Goal: Information Seeking & Learning: Learn about a topic

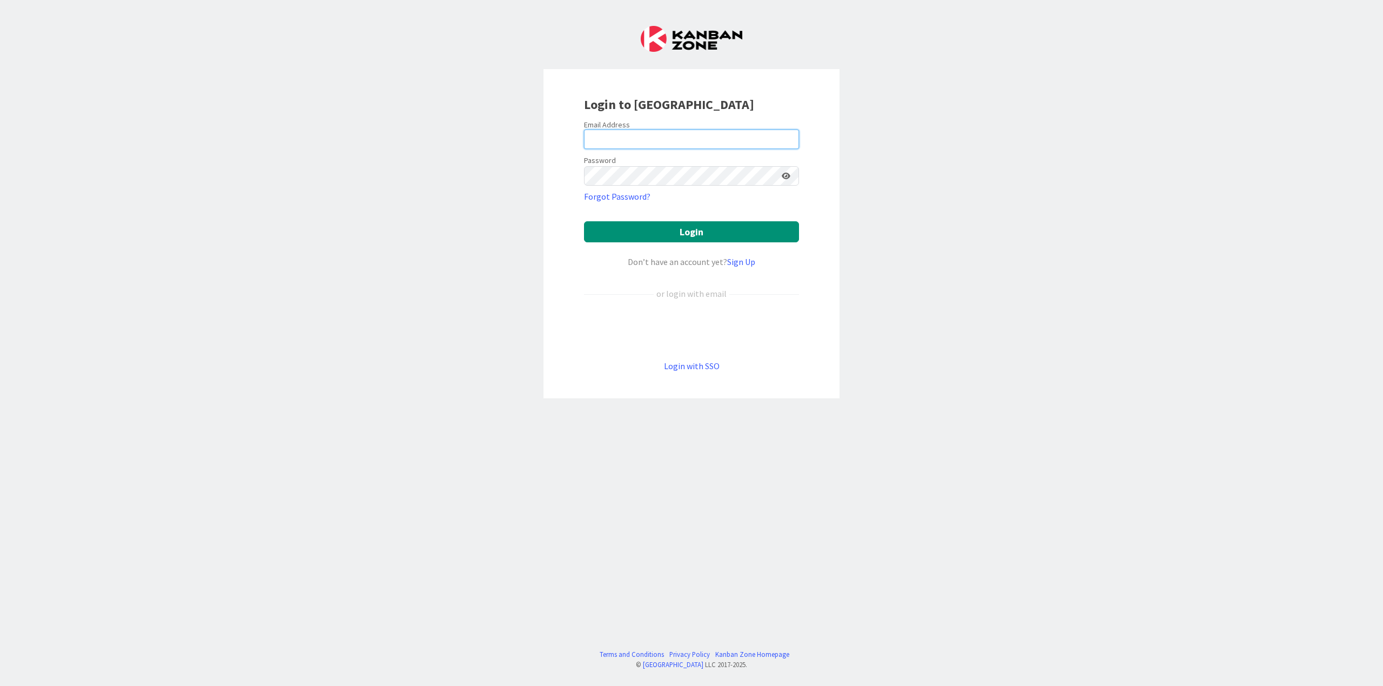
click at [624, 137] on input "email" at bounding box center [691, 139] width 215 height 19
type input "[EMAIL_ADDRESS][DOMAIN_NAME]"
click at [584, 221] on button "Login" at bounding box center [691, 231] width 215 height 21
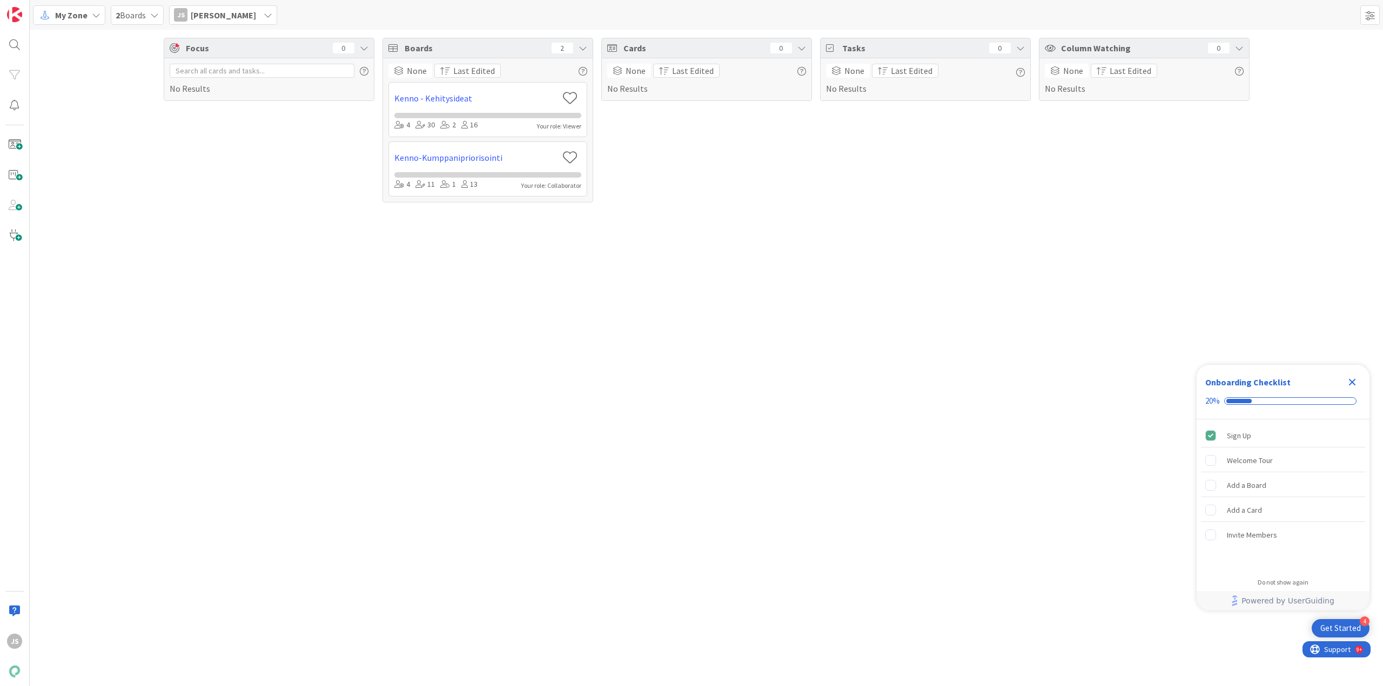
click at [95, 20] on div "My Zone" at bounding box center [69, 14] width 72 height 19
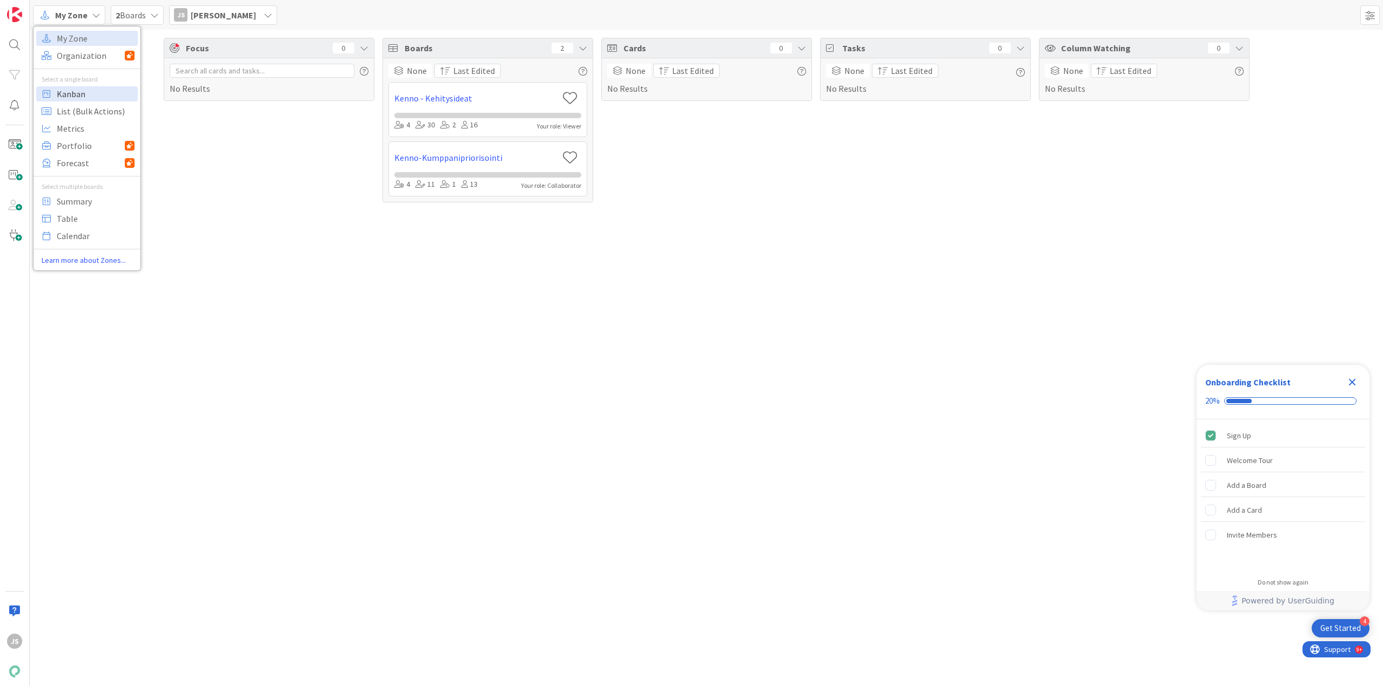
click at [83, 99] on span "Kanban" at bounding box center [96, 94] width 78 height 16
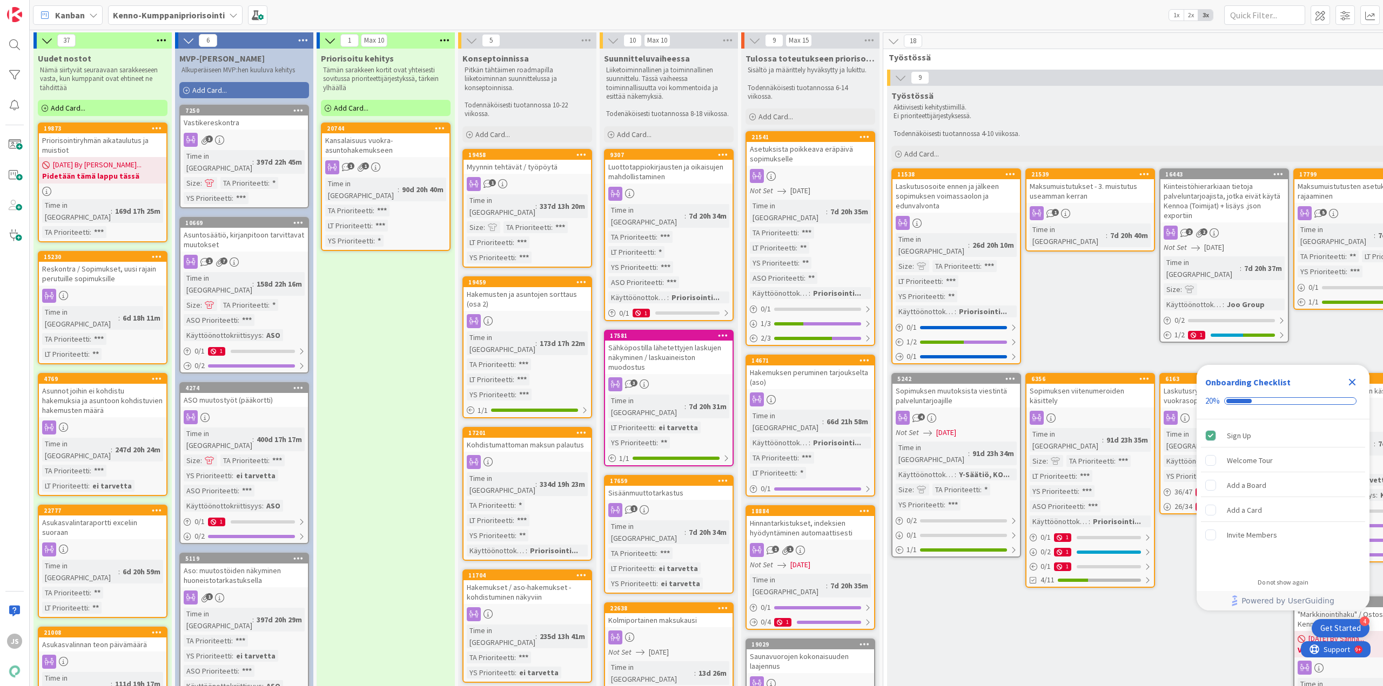
click at [1355, 384] on icon "Close Checklist" at bounding box center [1352, 382] width 7 height 7
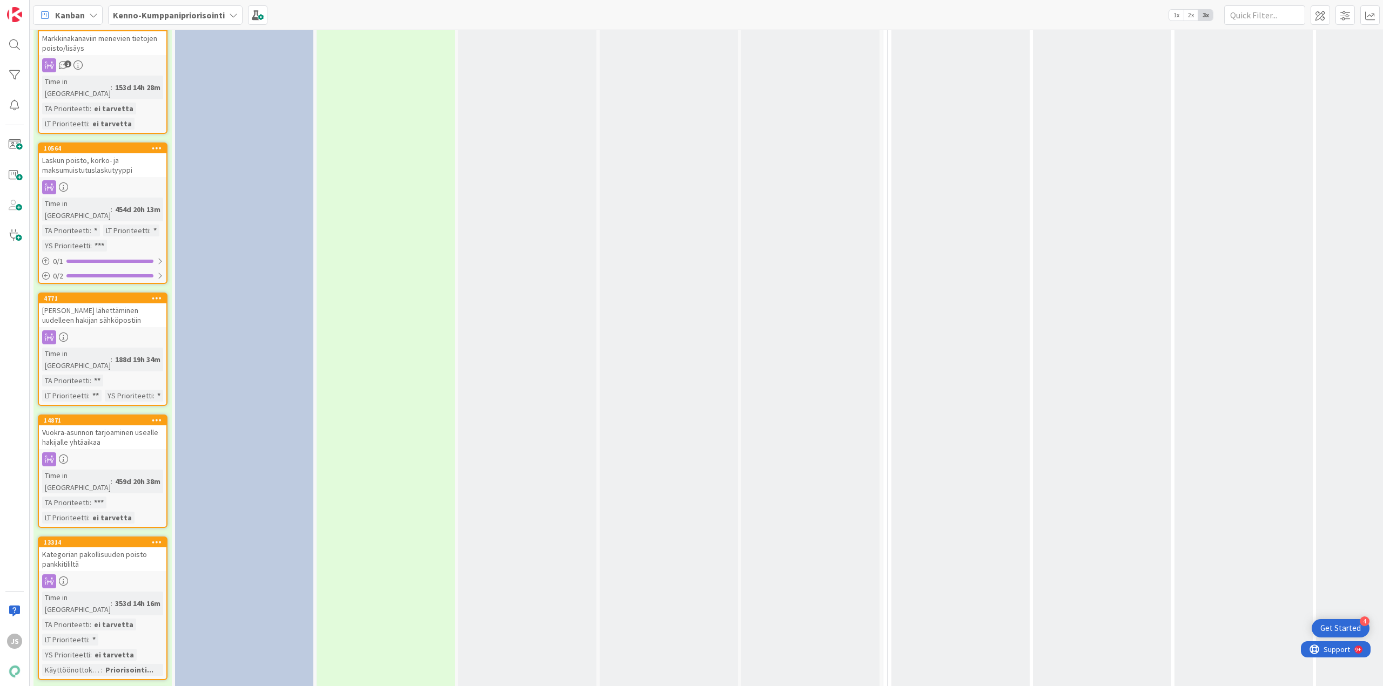
scroll to position [3673, 0]
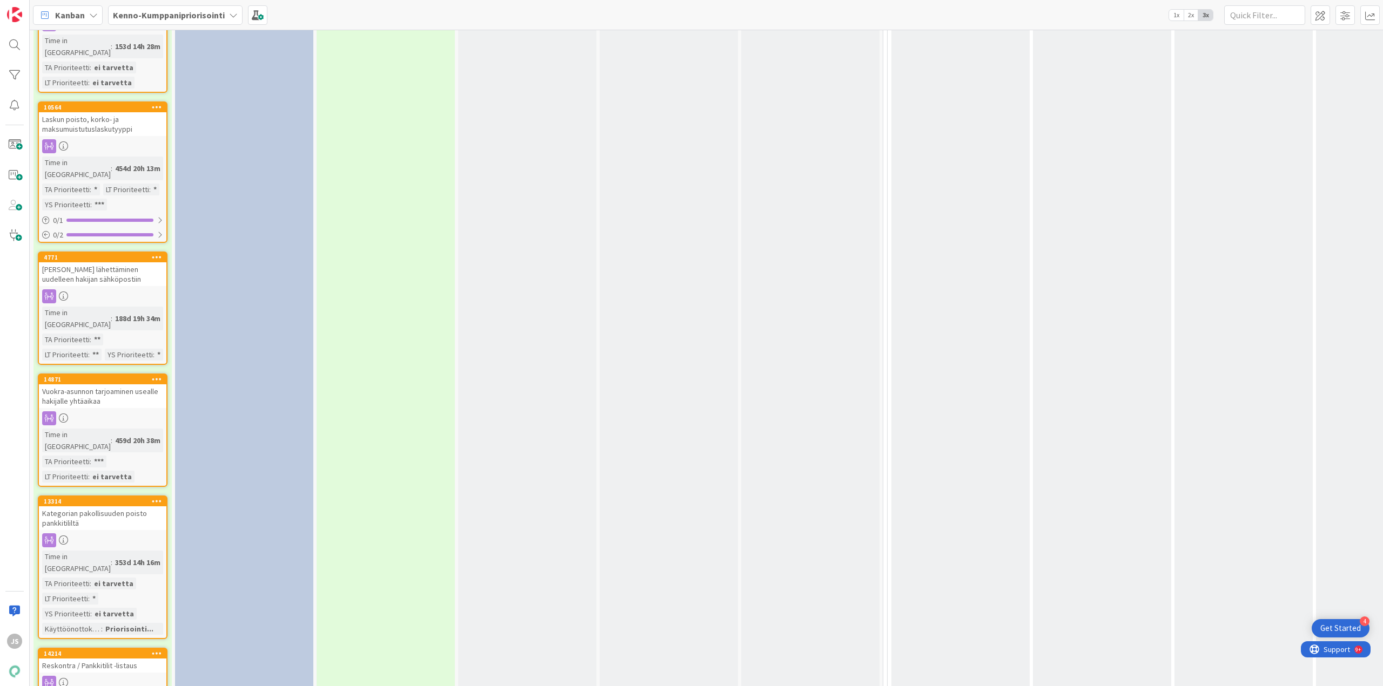
click at [104, 507] on div "Kategorian pakollisuuden poisto pankkitililtä" at bounding box center [102, 519] width 127 height 24
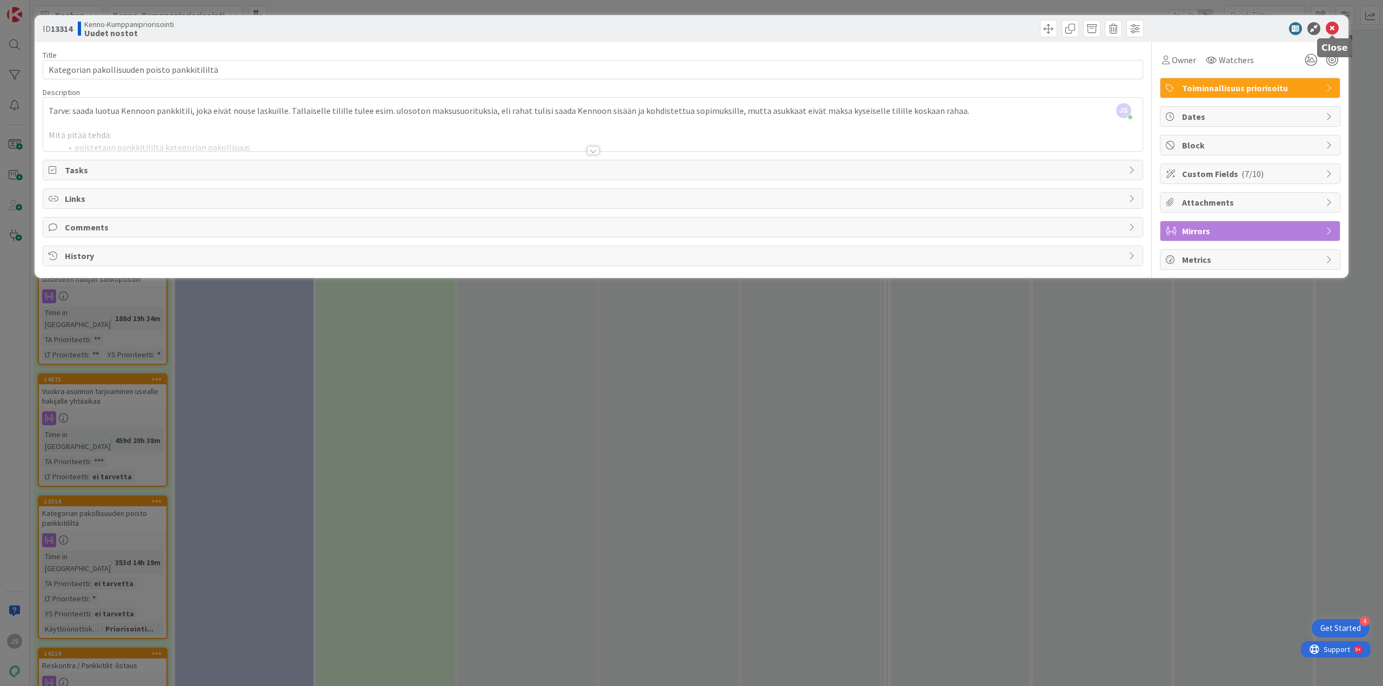
click at [1335, 29] on icon at bounding box center [1331, 28] width 13 height 13
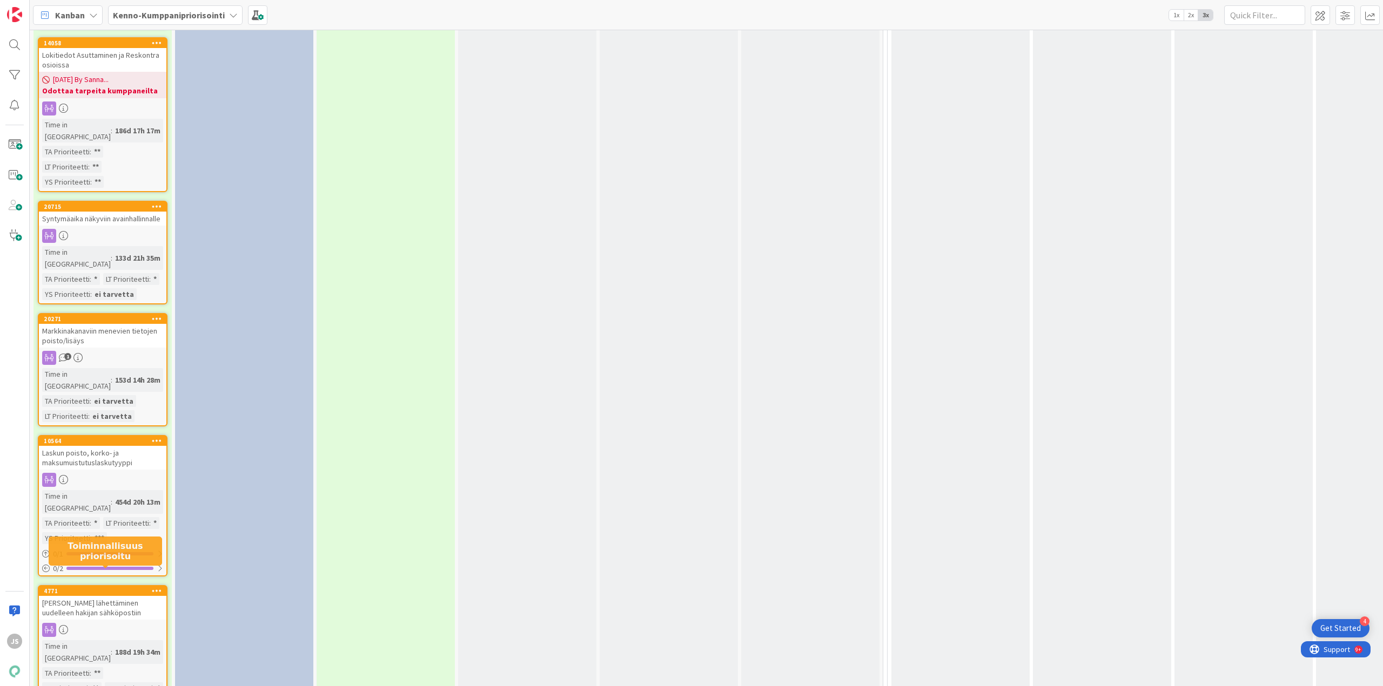
scroll to position [3299, 0]
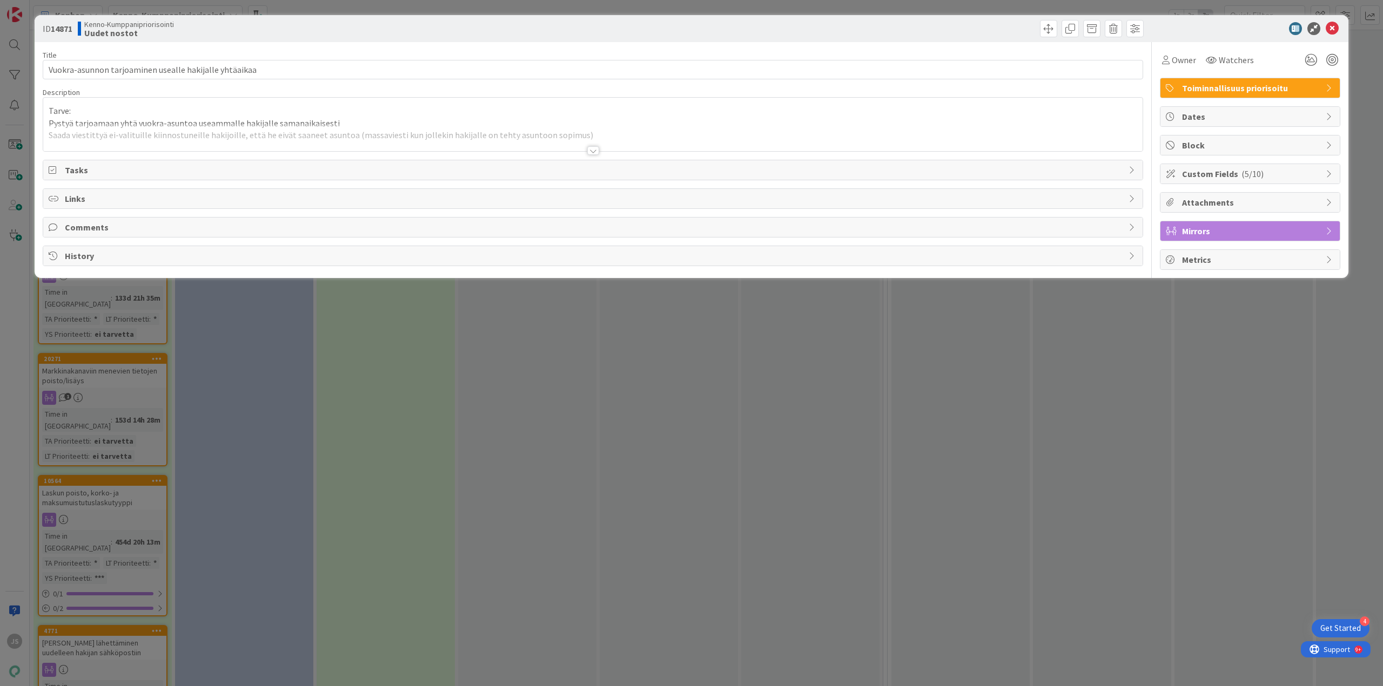
click at [595, 154] on div at bounding box center [593, 150] width 12 height 9
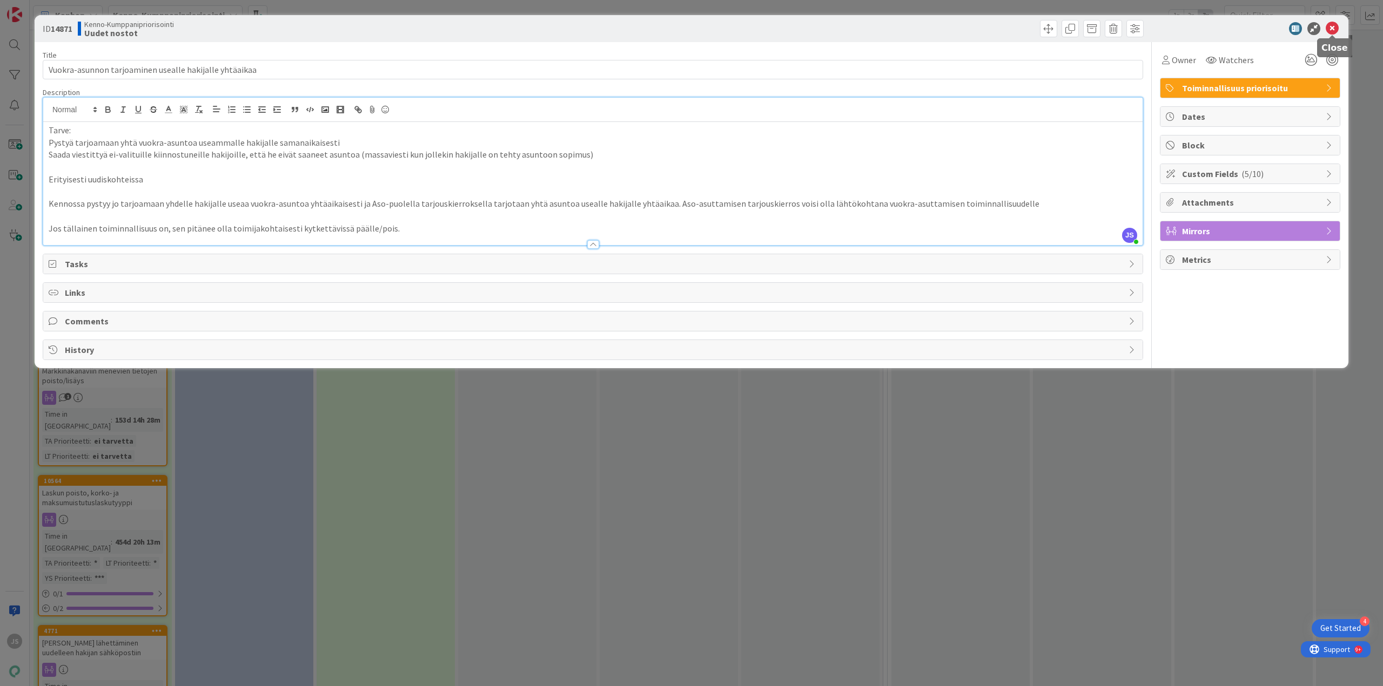
click at [1328, 28] on icon at bounding box center [1331, 28] width 13 height 13
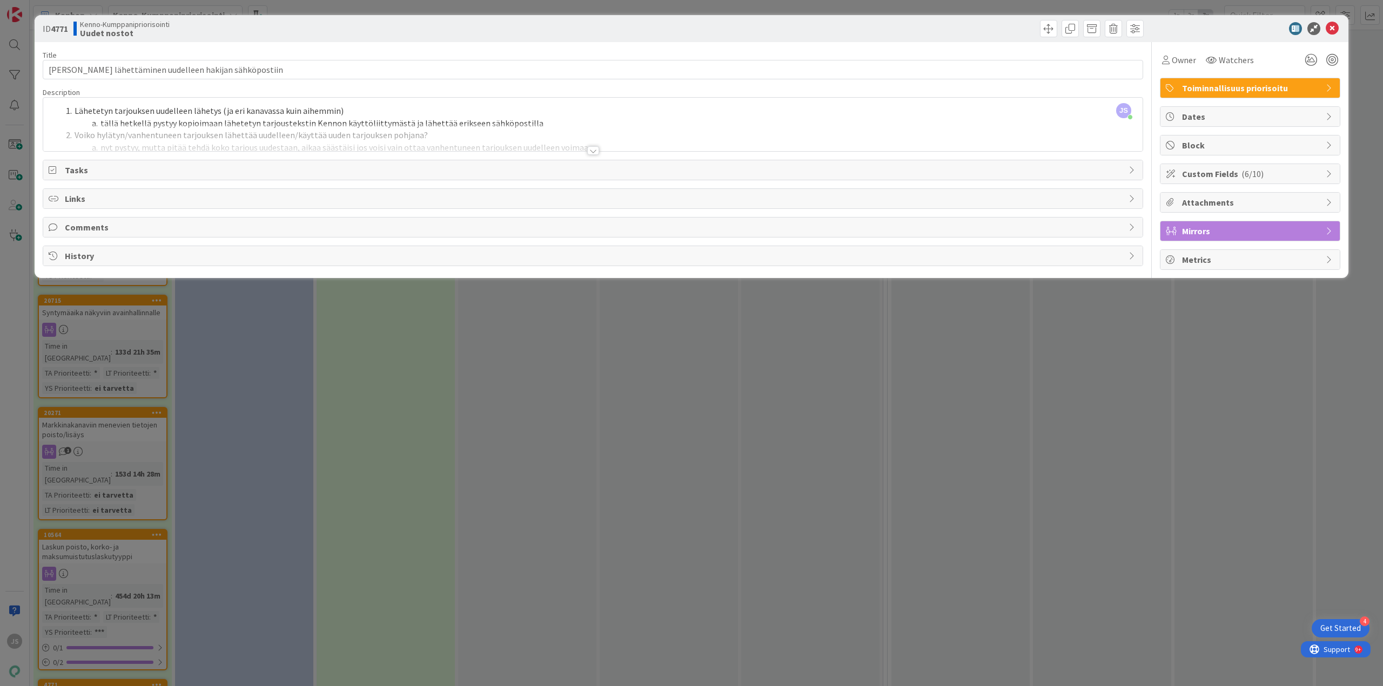
click at [596, 147] on div at bounding box center [593, 150] width 12 height 9
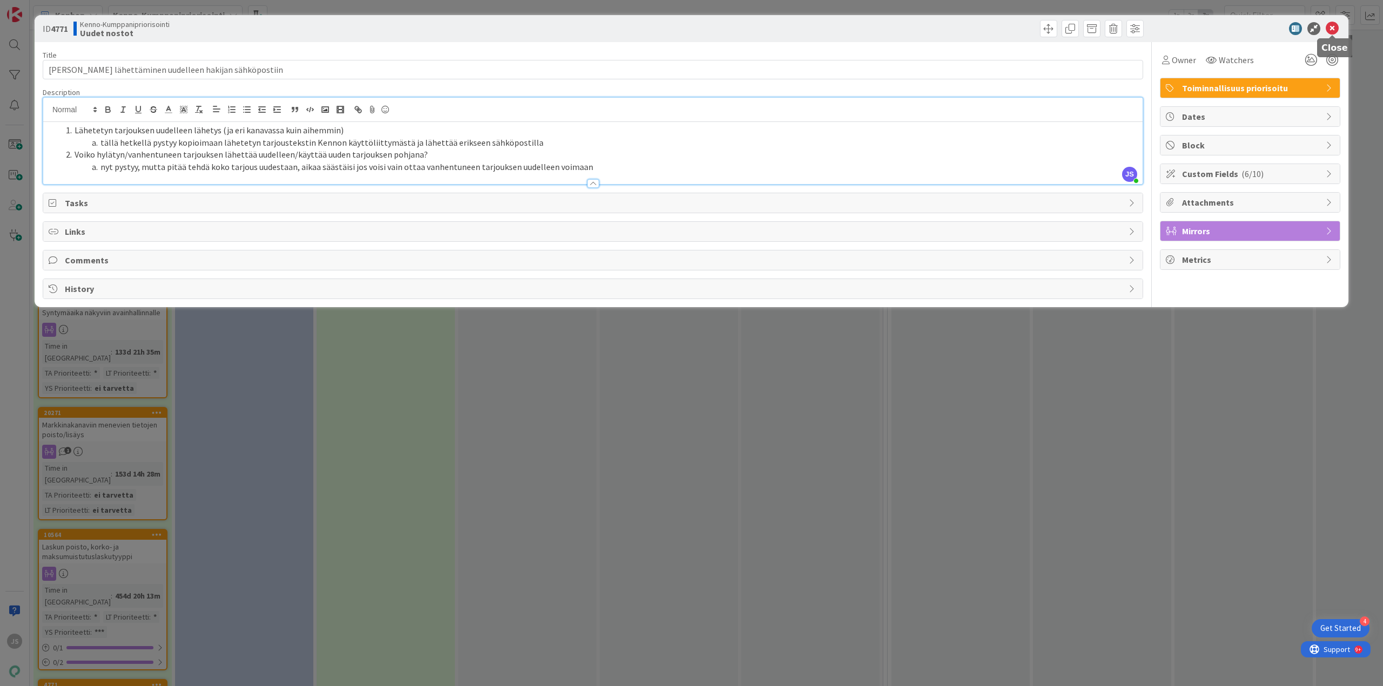
click at [1329, 29] on icon at bounding box center [1331, 28] width 13 height 13
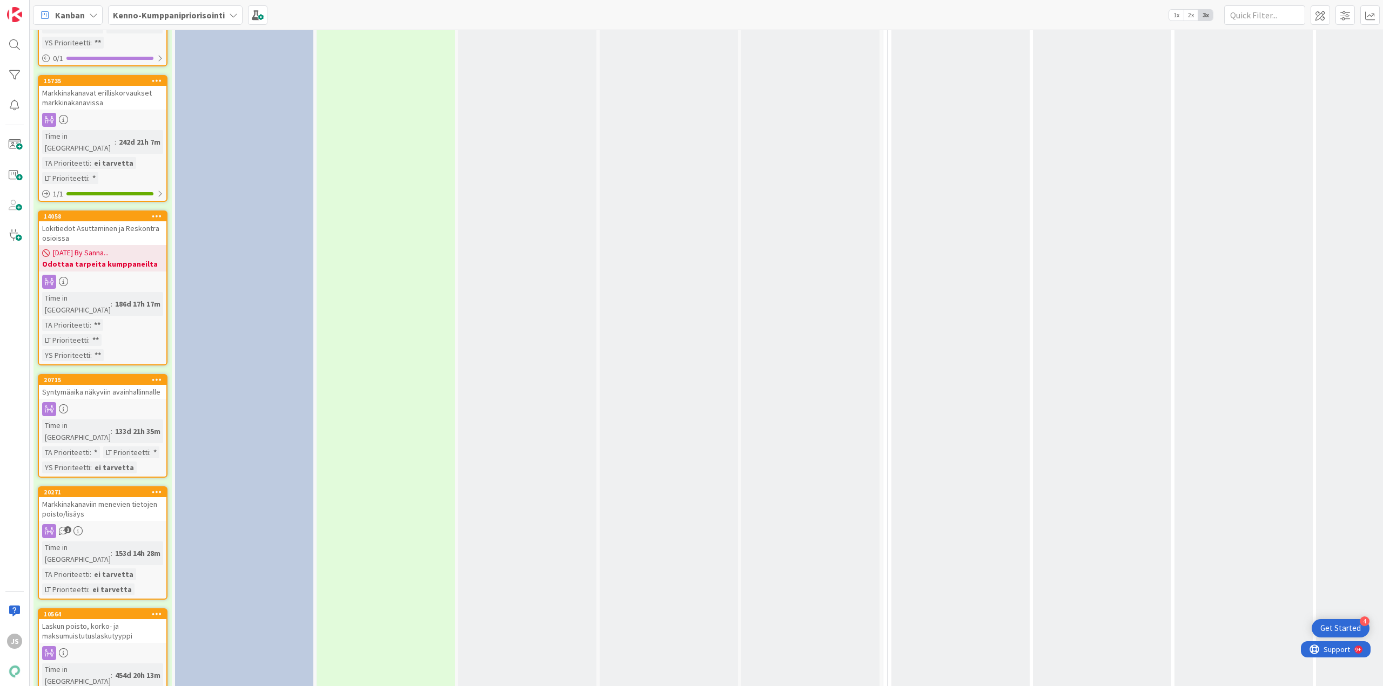
scroll to position [3137, 0]
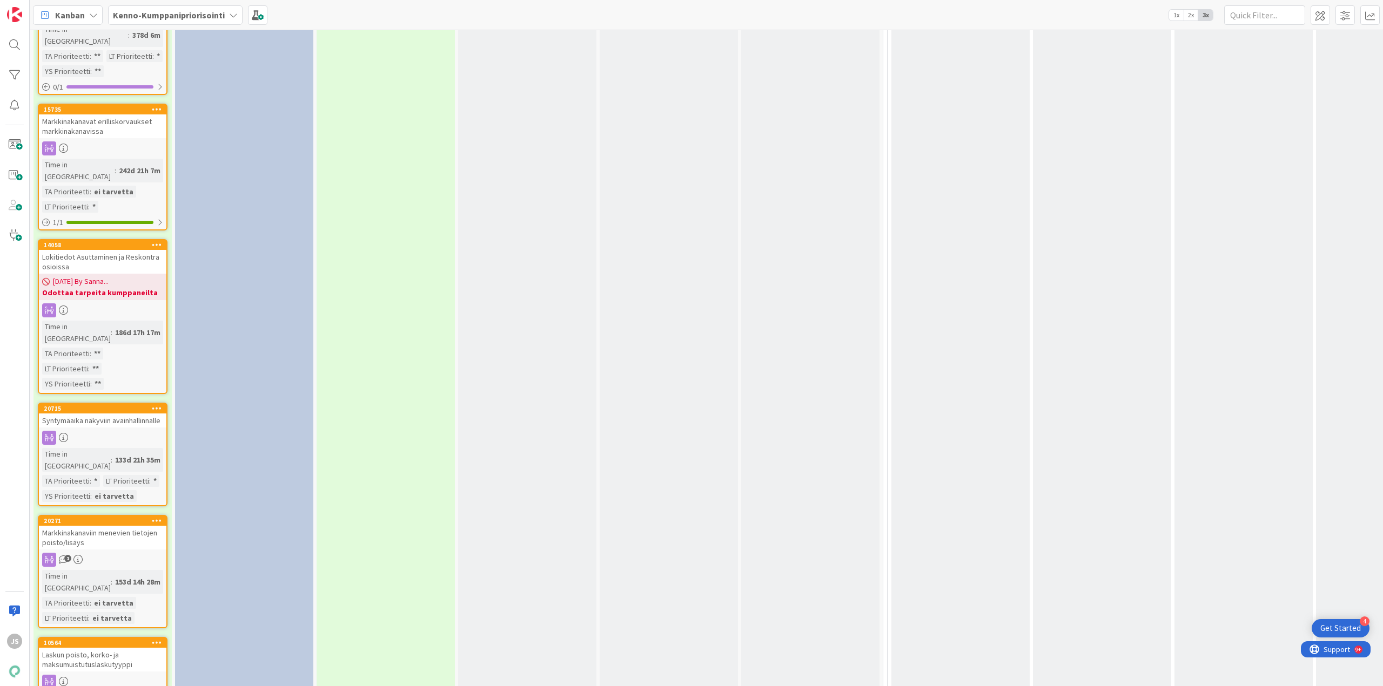
click at [93, 648] on div "Laskun poisto, korko- ja maksumuistutuslaskutyyppi" at bounding box center [102, 660] width 127 height 24
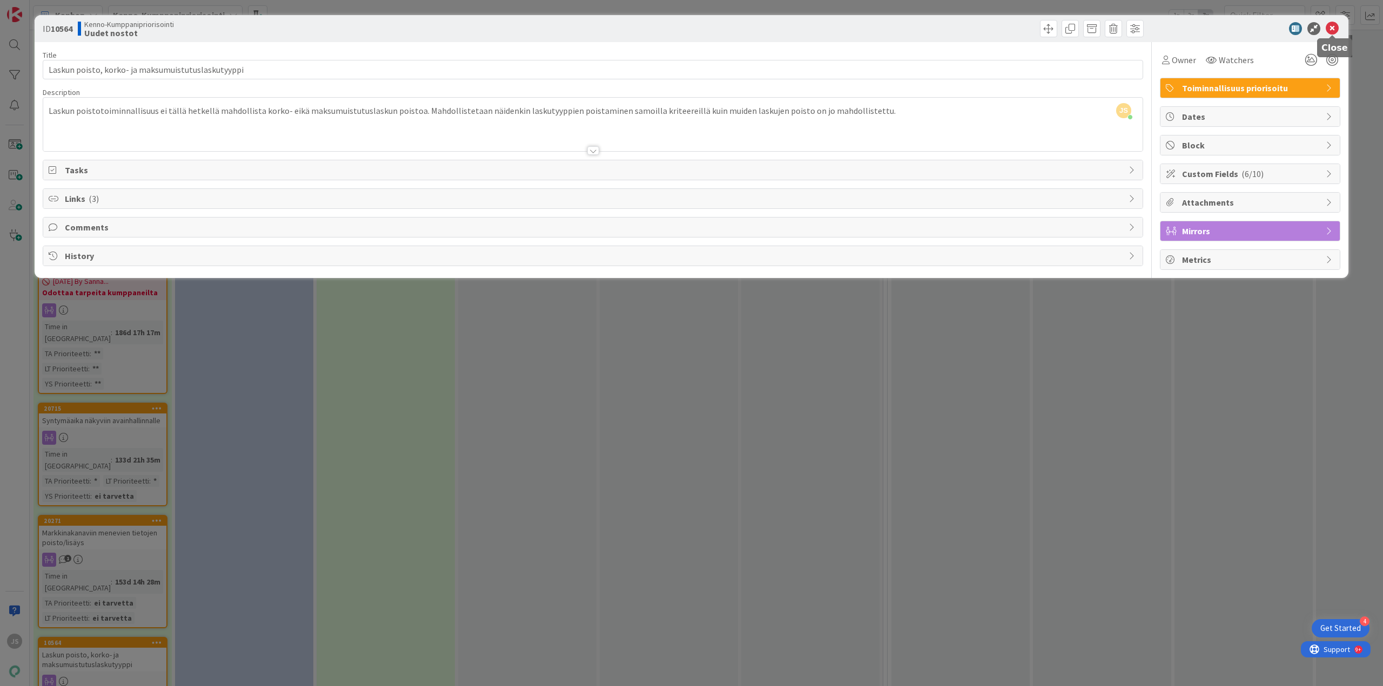
click at [1329, 28] on icon at bounding box center [1331, 28] width 13 height 13
